Goal: Information Seeking & Learning: Learn about a topic

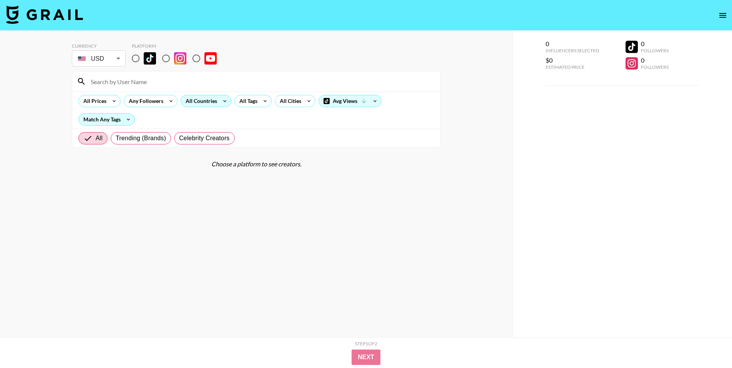
click at [202, 98] on div "All Countries" at bounding box center [200, 101] width 38 height 12
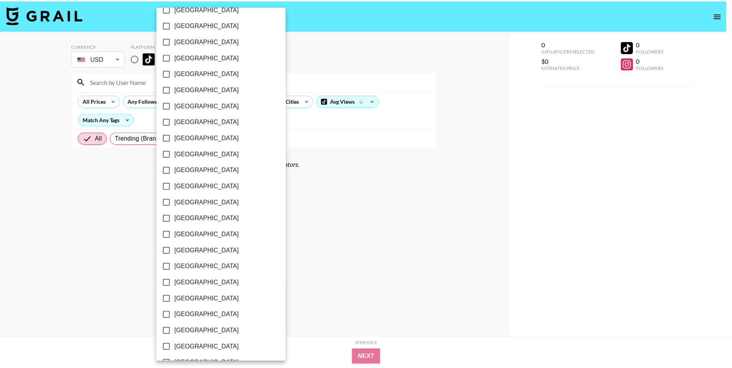
scroll to position [528, 0]
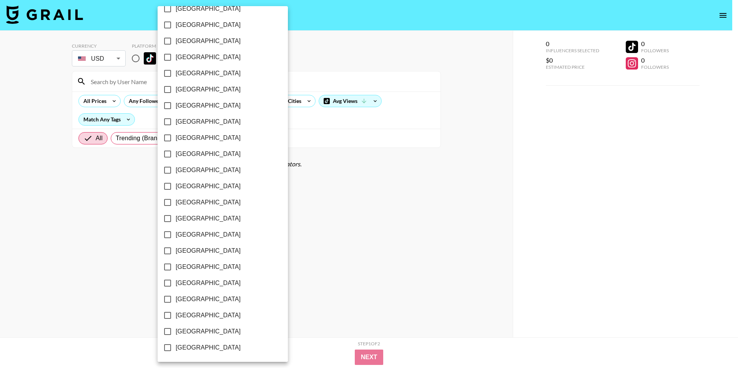
click at [202, 257] on span "[GEOGRAPHIC_DATA]" at bounding box center [208, 331] width 65 height 9
click at [176, 257] on input "[GEOGRAPHIC_DATA]" at bounding box center [167, 331] width 16 height 16
checkbox input "true"
click at [361, 257] on div at bounding box center [369, 184] width 738 height 368
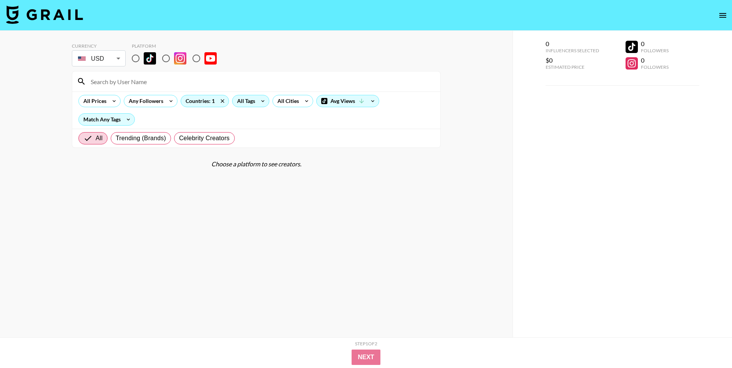
click at [241, 102] on div "All Tags" at bounding box center [244, 101] width 24 height 12
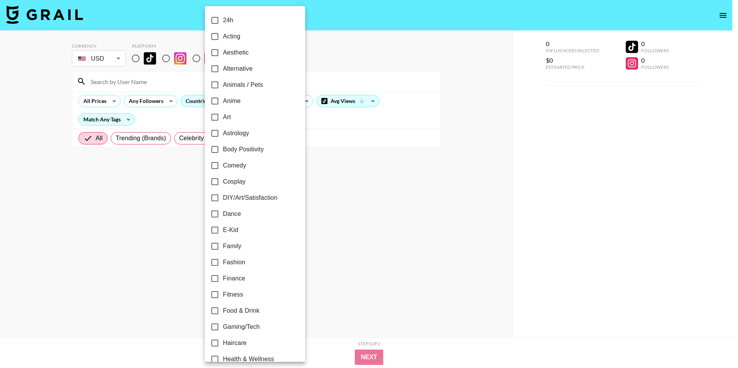
click at [343, 186] on div at bounding box center [369, 184] width 738 height 368
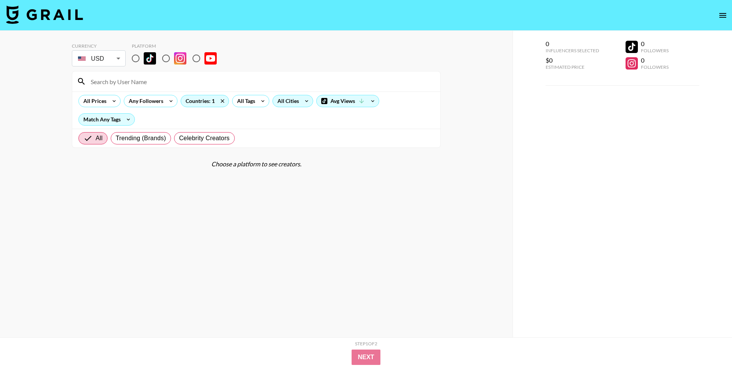
click at [295, 102] on div "All Cities" at bounding box center [287, 101] width 28 height 12
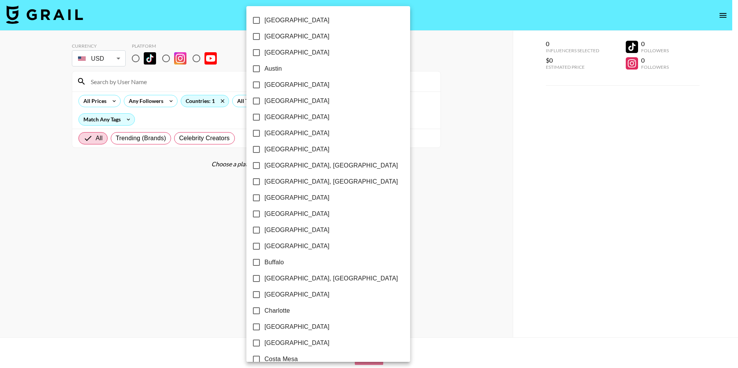
click at [423, 168] on div at bounding box center [369, 184] width 738 height 368
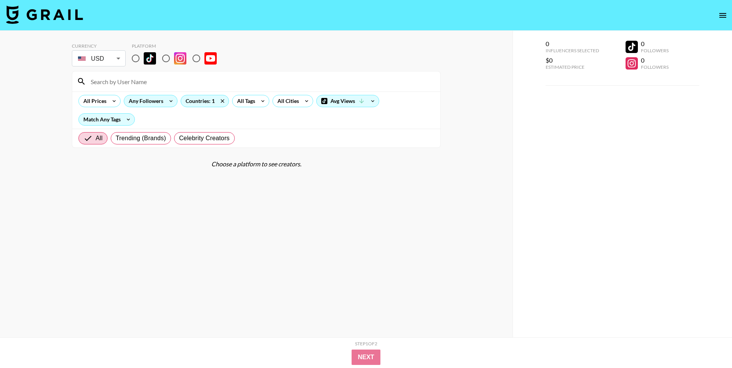
click at [146, 98] on div "Any Followers" at bounding box center [144, 101] width 41 height 12
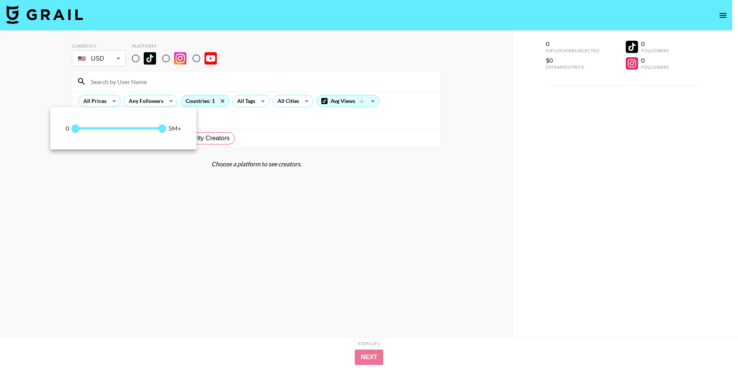
click at [143, 57] on div at bounding box center [369, 184] width 738 height 368
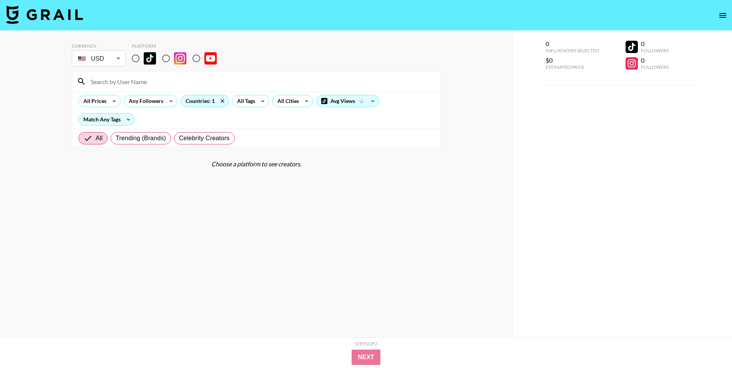
click at [135, 59] on input "radio" at bounding box center [136, 58] width 16 height 16
radio input "true"
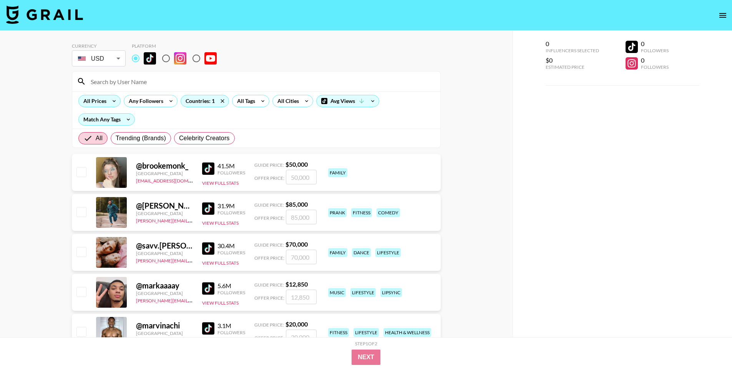
click at [104, 101] on div "All Prices" at bounding box center [93, 101] width 29 height 12
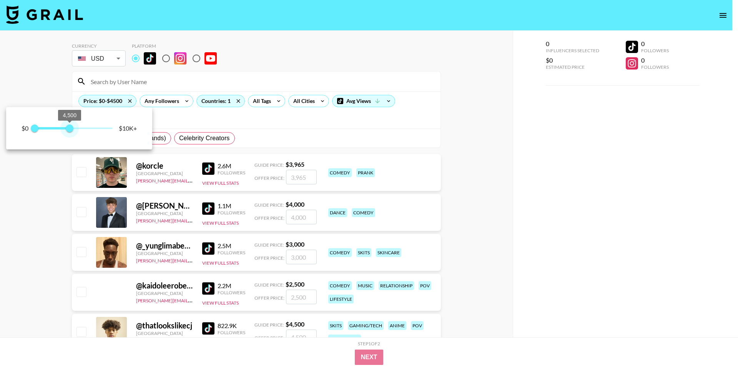
type input "4500"
drag, startPoint x: 109, startPoint y: 128, endPoint x: 69, endPoint y: 129, distance: 40.0
click at [69, 129] on span "4,500" at bounding box center [70, 128] width 8 height 8
click at [217, 124] on div at bounding box center [369, 184] width 738 height 368
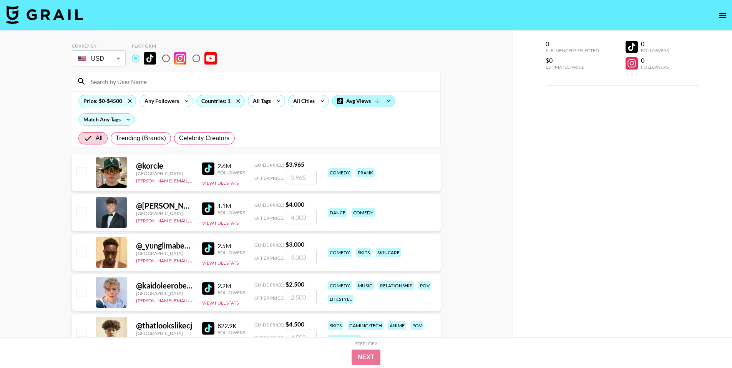
click at [368, 102] on div "Avg Views" at bounding box center [363, 101] width 62 height 12
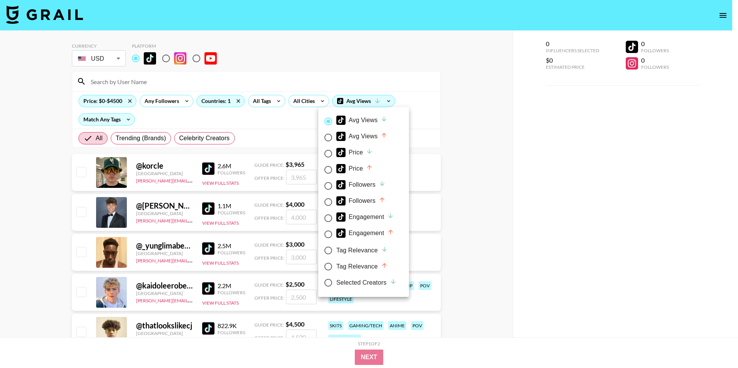
click at [430, 127] on div at bounding box center [369, 184] width 738 height 368
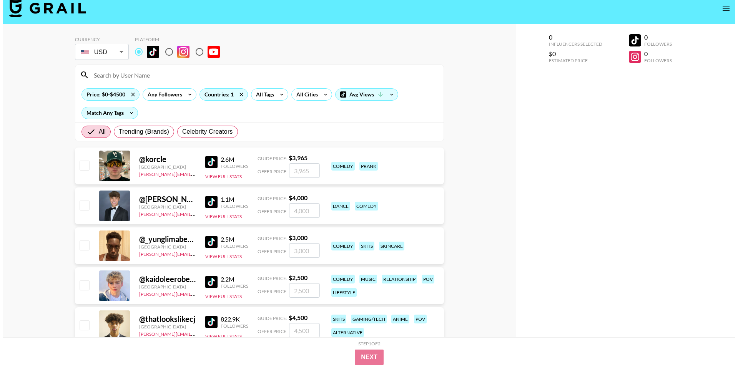
scroll to position [31, 0]
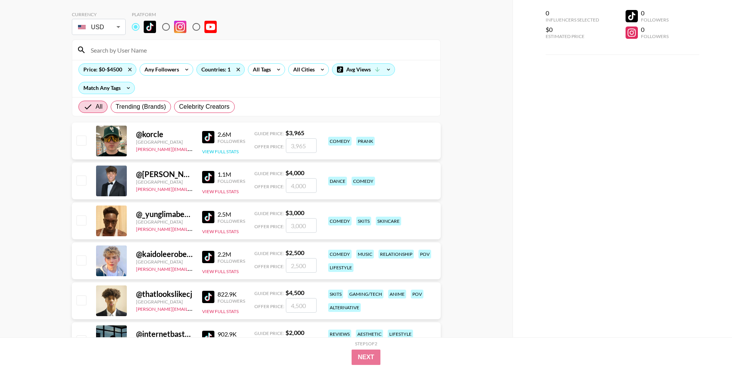
click at [214, 151] on button "View Full Stats" at bounding box center [220, 152] width 36 height 6
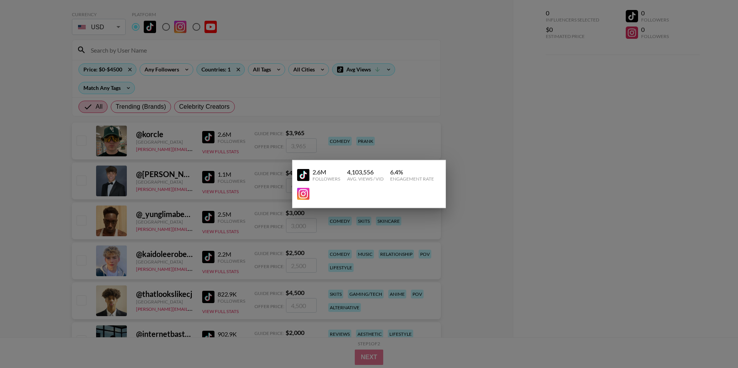
click at [307, 174] on img at bounding box center [303, 175] width 12 height 12
click at [431, 131] on div at bounding box center [369, 184] width 738 height 368
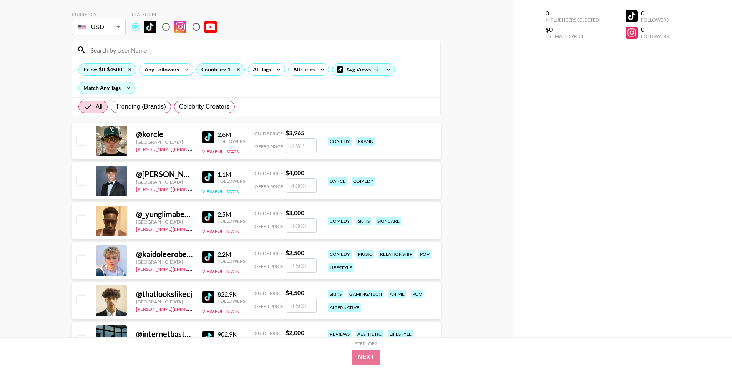
click at [225, 193] on button "View Full Stats" at bounding box center [220, 192] width 36 height 6
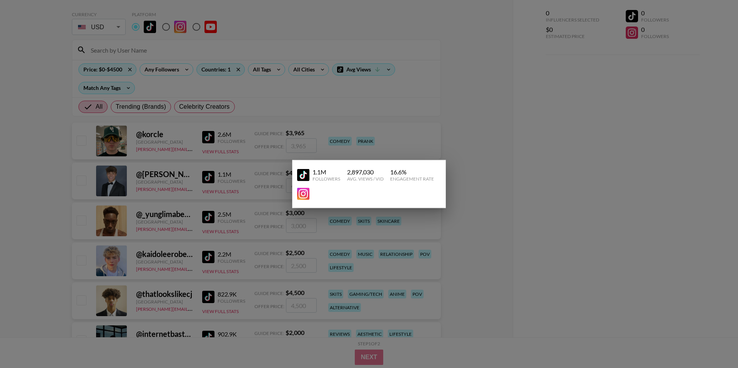
click at [309, 174] on img at bounding box center [303, 175] width 12 height 12
